Goal: Information Seeking & Learning: Understand process/instructions

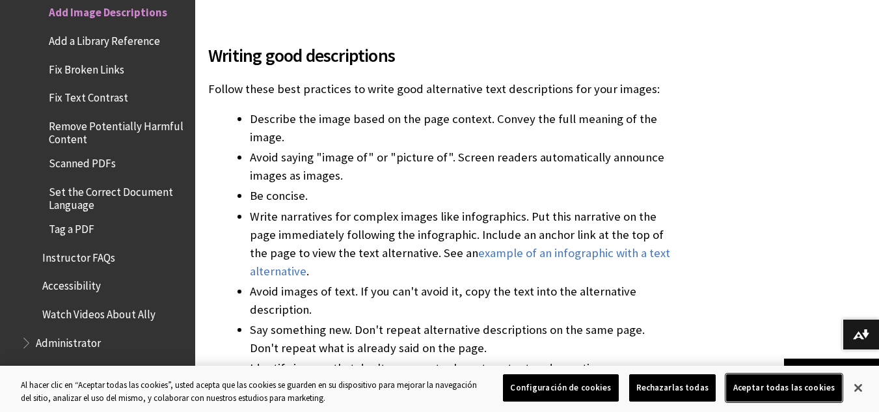
click at [761, 390] on button "Aceptar todas las cookies" at bounding box center [784, 387] width 116 height 27
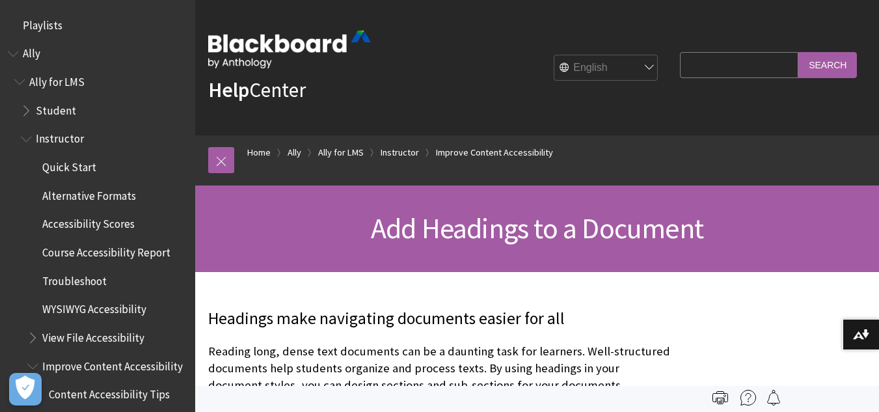
scroll to position [504, 0]
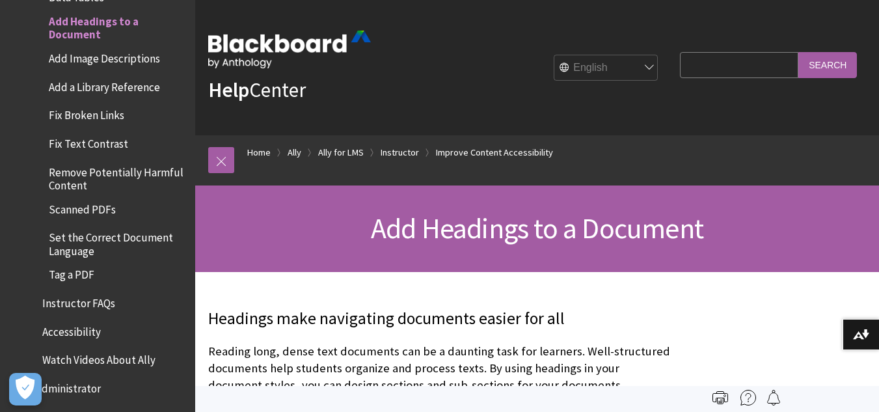
click at [641, 76] on select "English عربية Català Cymraeg Deutsch Español Suomi Français עברית Italiano 日本語 …" at bounding box center [606, 68] width 104 height 26
select select "/es-es/Ally/Ally_for_LMS/Instructor/Improve_Accessibility/Add_Headings_To_A_Doc…"
click at [554, 55] on select "English عربية Català Cymraeg Deutsch Español Suomi Français עברית Italiano 日本語 …" at bounding box center [606, 68] width 104 height 26
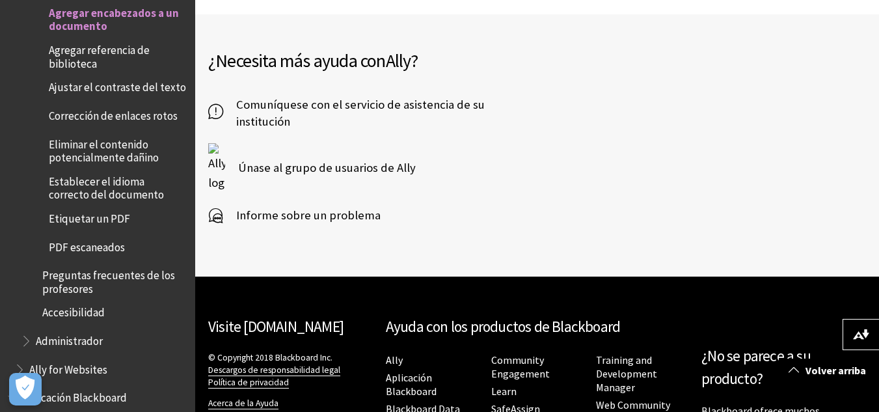
scroll to position [1350, 0]
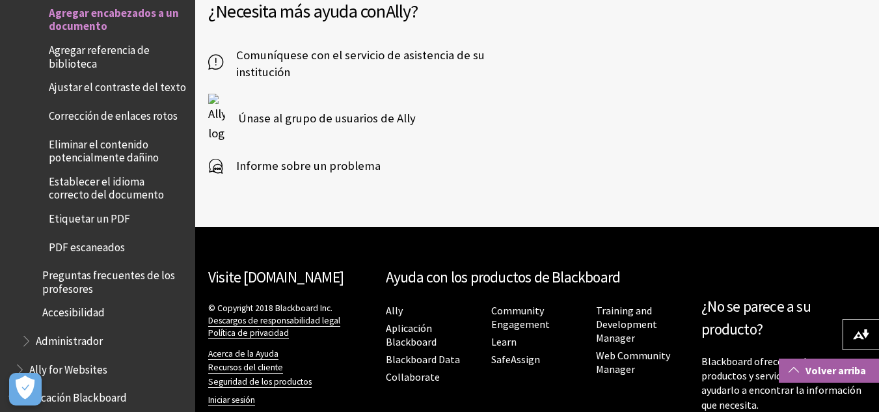
click at [827, 372] on link "Volver arriba" at bounding box center [828, 370] width 100 height 24
